Goal: Information Seeking & Learning: Learn about a topic

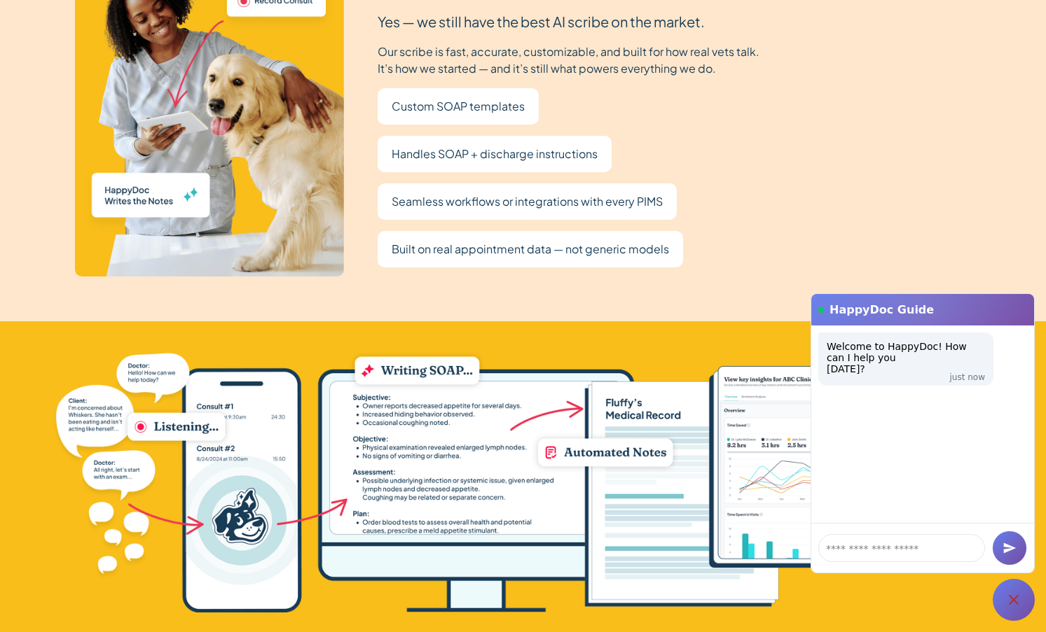
scroll to position [3015, 0]
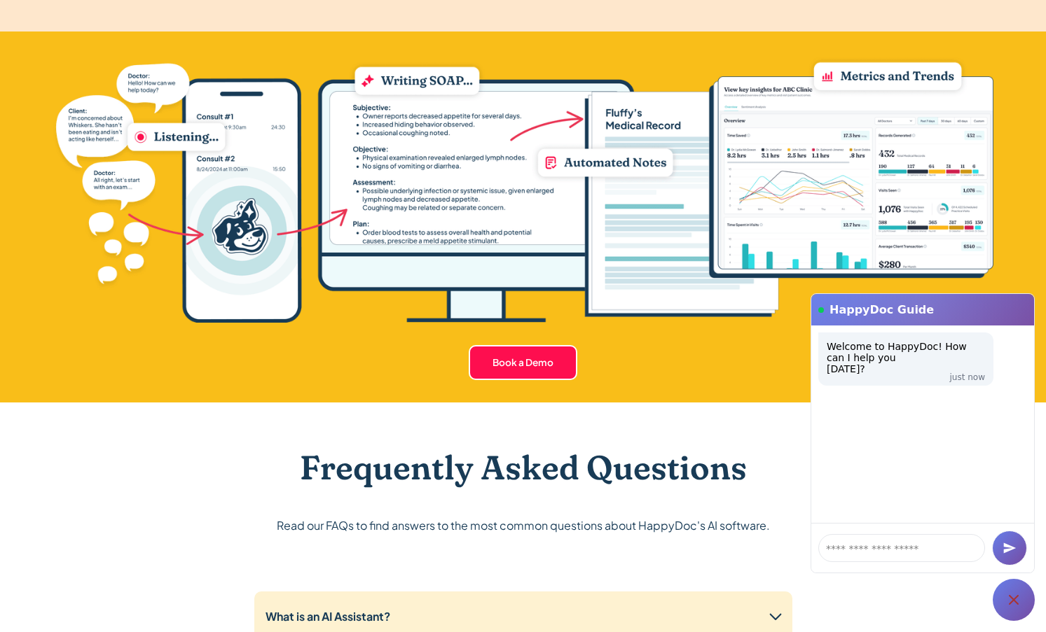
click at [779, 602] on div at bounding box center [1013, 600] width 42 height 42
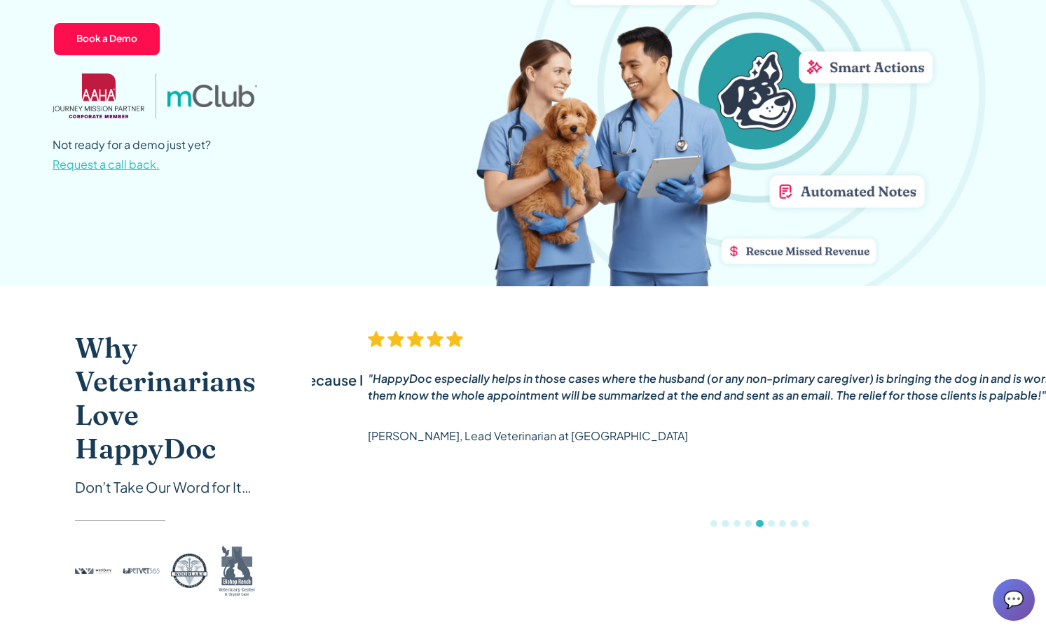
scroll to position [0, 0]
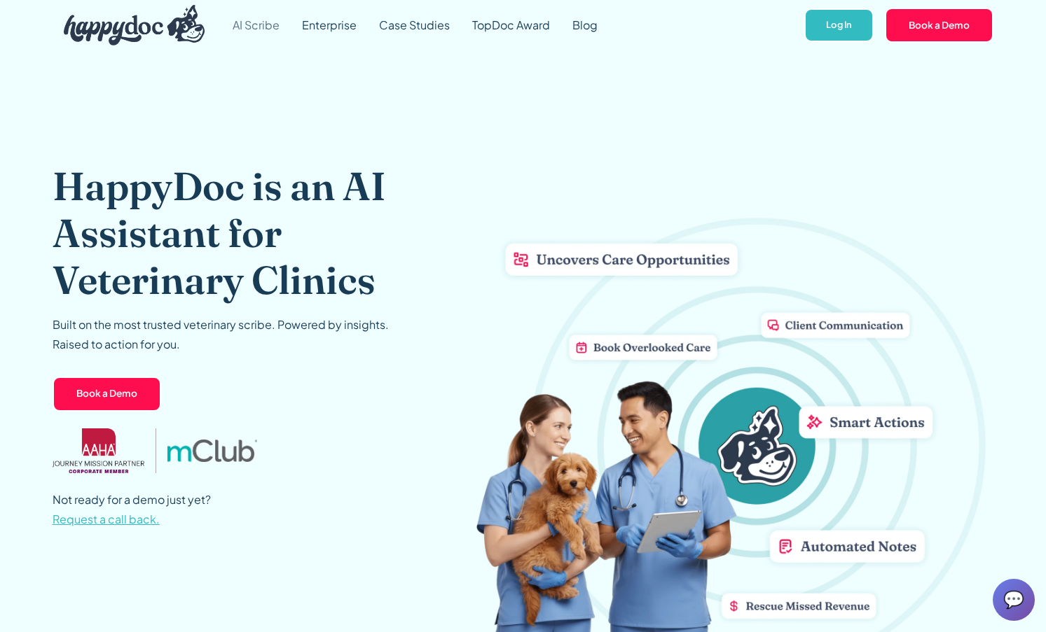
click at [261, 25] on link "AI Scribe" at bounding box center [255, 25] width 69 height 50
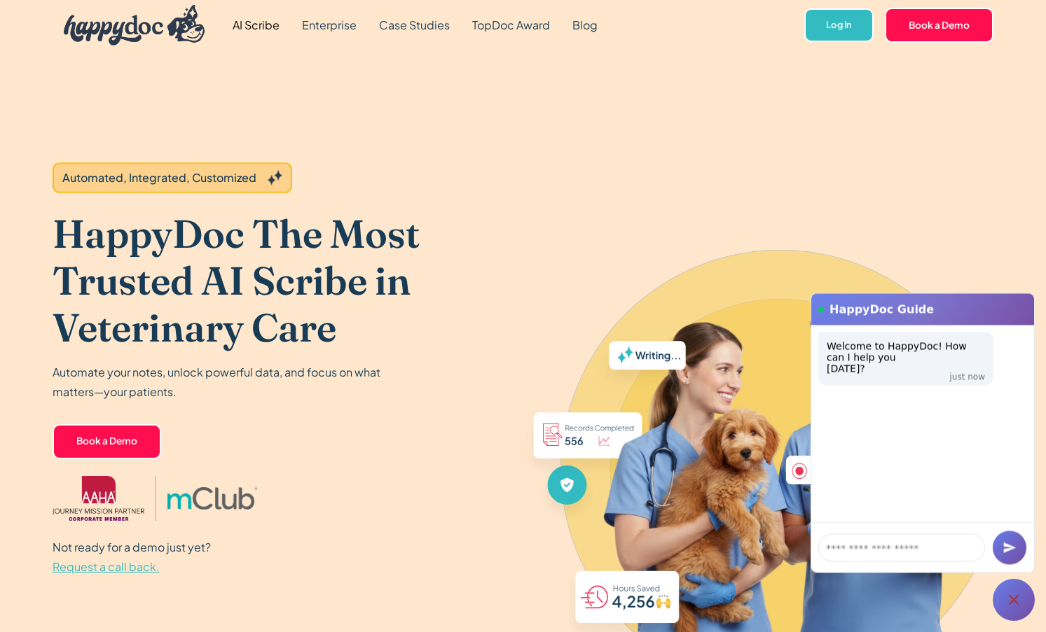
click at [1011, 604] on icon at bounding box center [1013, 600] width 17 height 17
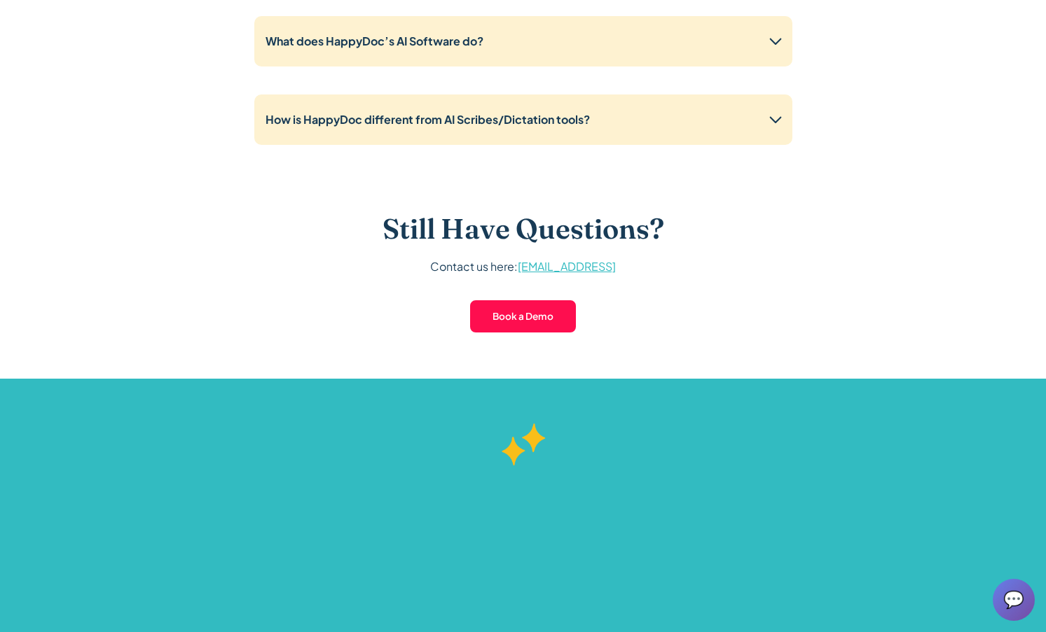
scroll to position [3697, 0]
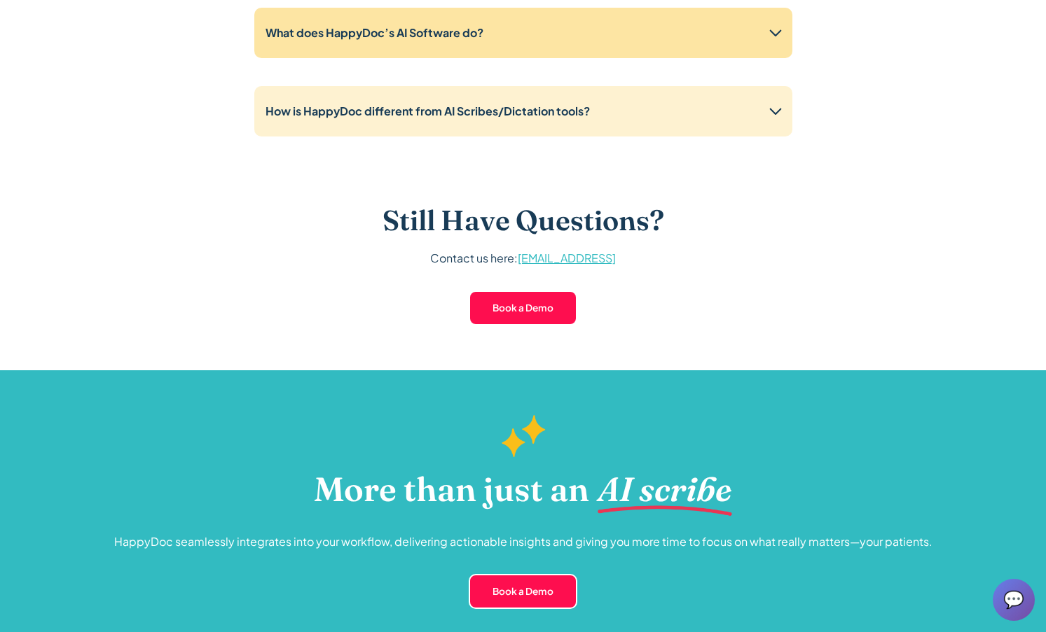
click at [620, 52] on div "What does HappyDoc’s AI Software do?" at bounding box center [523, 33] width 538 height 50
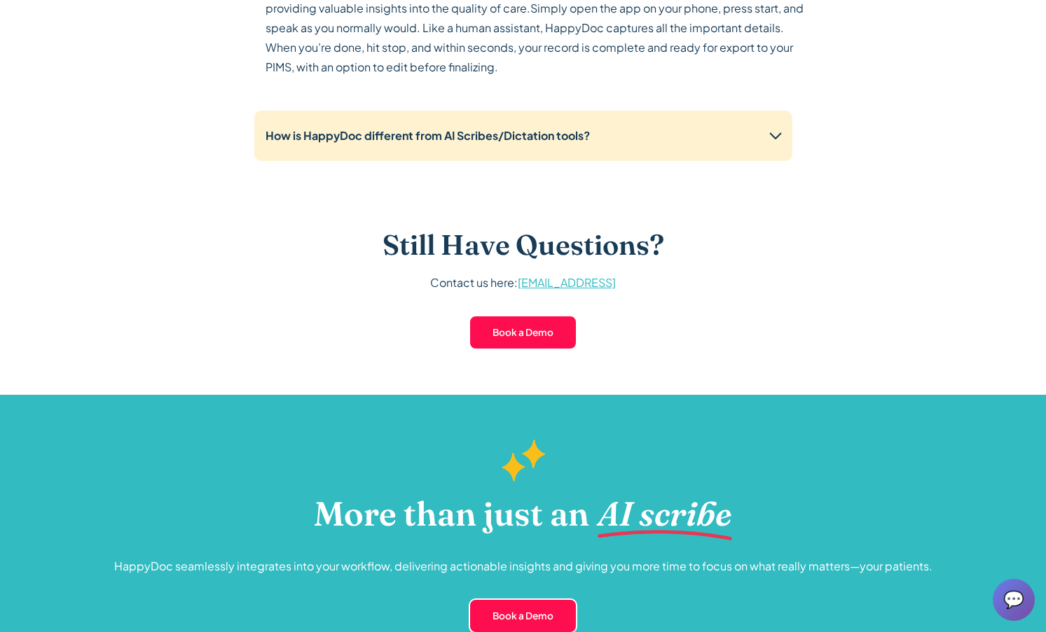
scroll to position [3796, 0]
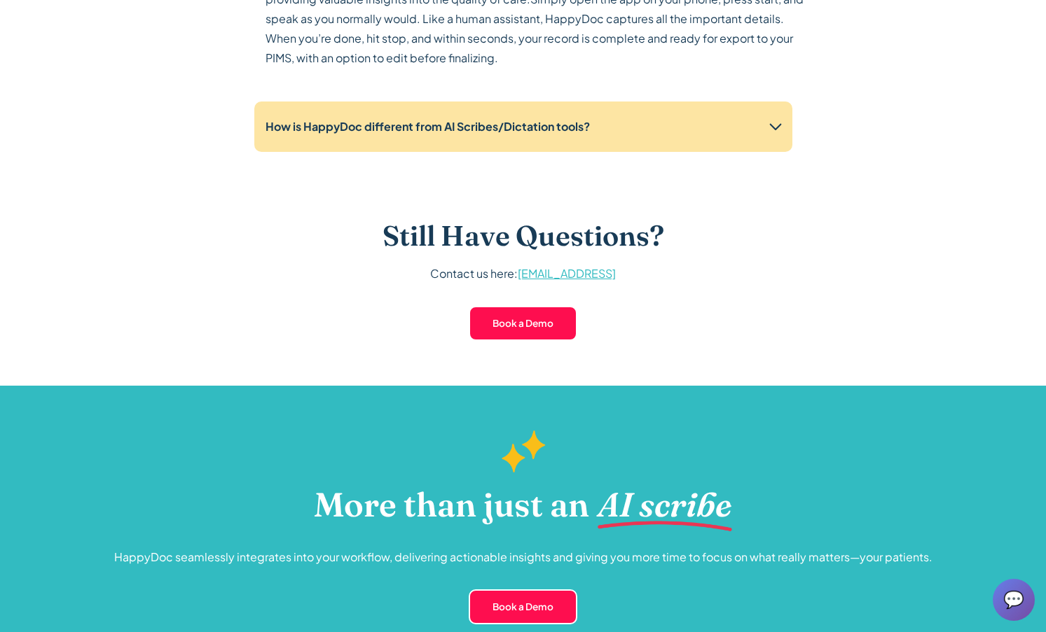
click at [539, 132] on strong "How is HappyDoc different from AI Scribes/Dictation tools?" at bounding box center [427, 126] width 324 height 15
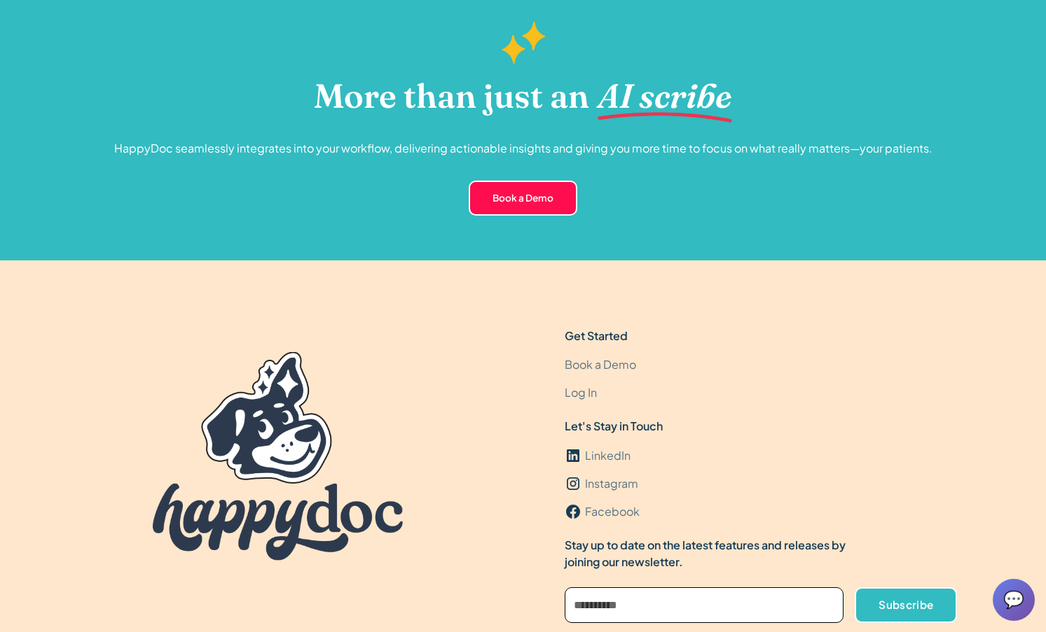
scroll to position [4913, 0]
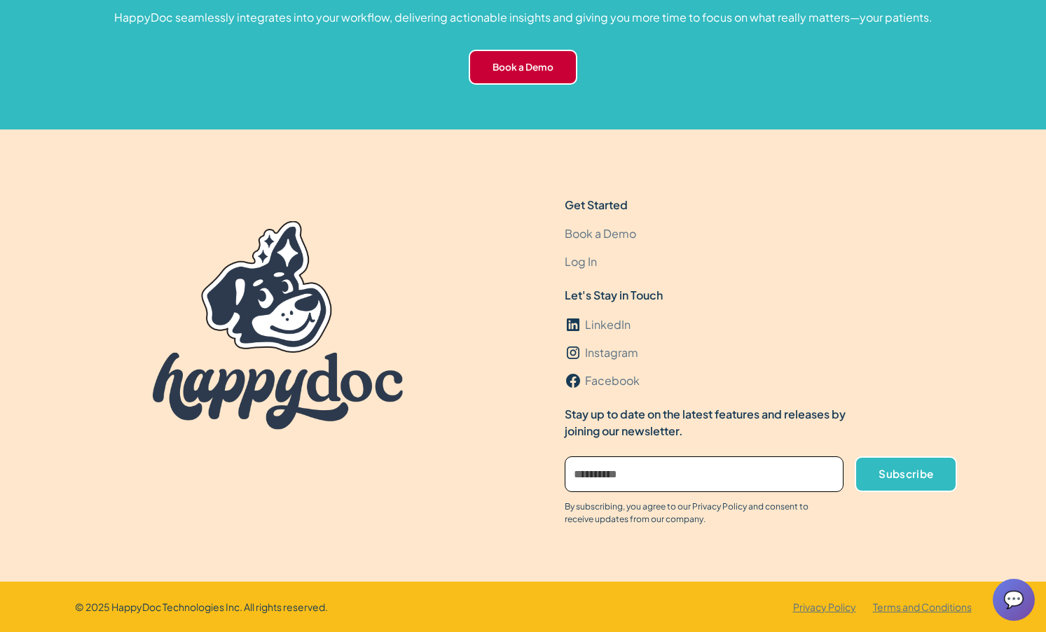
click at [552, 63] on link "Book a Demo" at bounding box center [522, 67] width 109 height 35
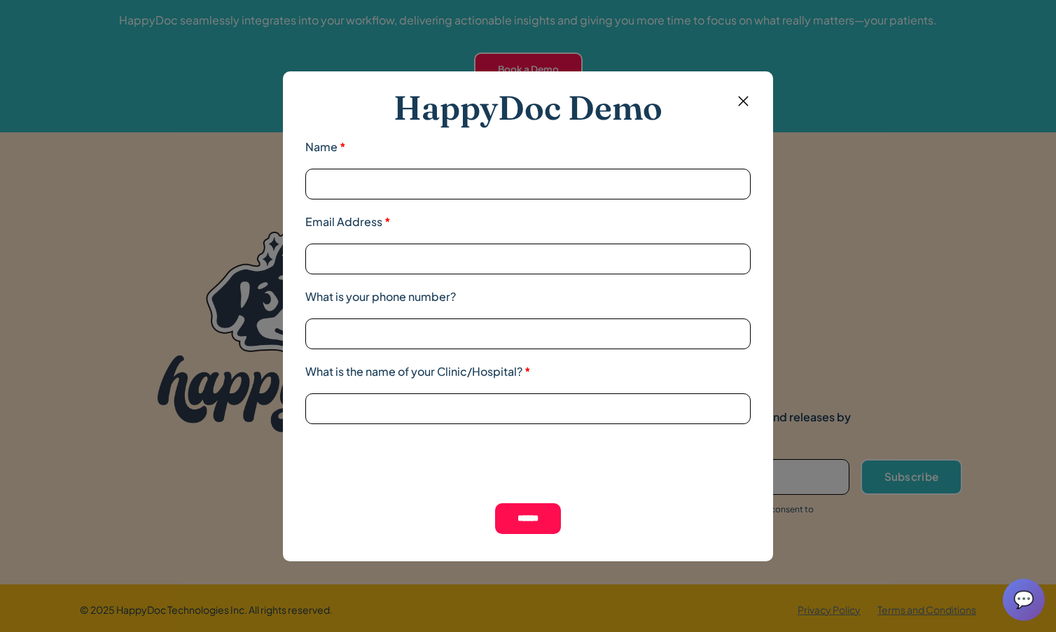
click at [740, 108] on img at bounding box center [744, 101] width 18 height 18
